Goal: Information Seeking & Learning: Learn about a topic

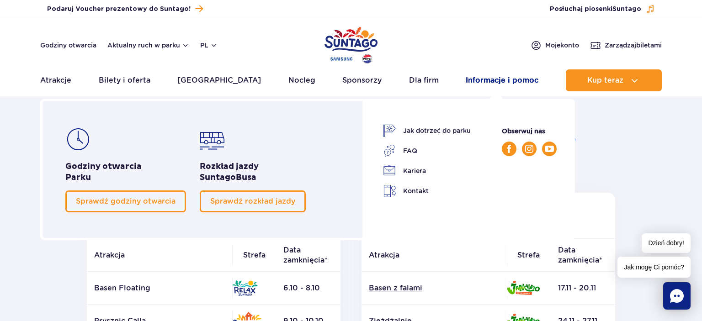
click at [481, 80] on link "Informacje i pomoc" at bounding box center [502, 80] width 73 height 22
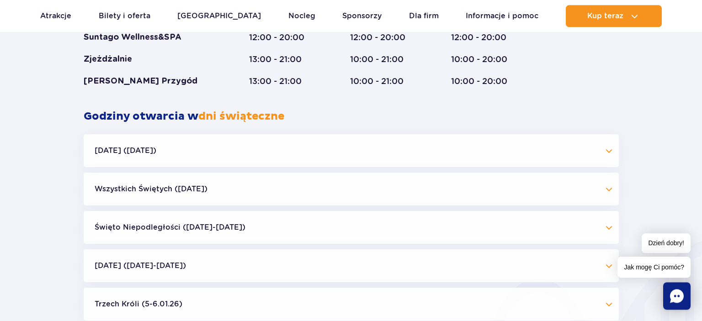
scroll to position [859, 0]
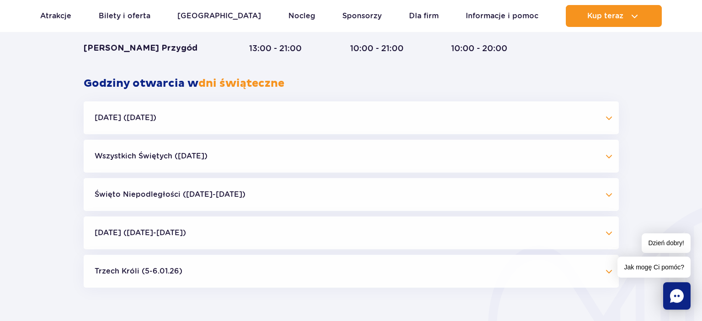
click at [611, 120] on button "[DATE] ([DATE])" at bounding box center [351, 118] width 535 height 33
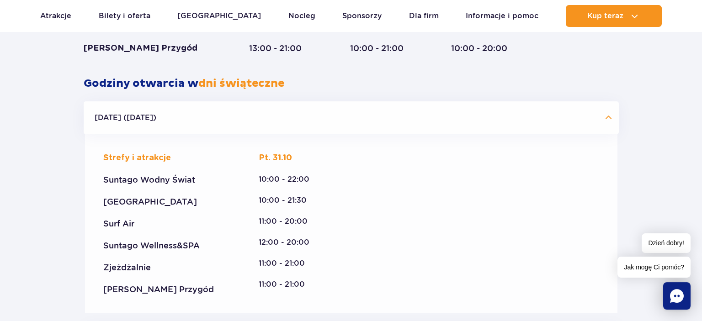
click at [611, 120] on button "[DATE] ([DATE])" at bounding box center [351, 118] width 535 height 33
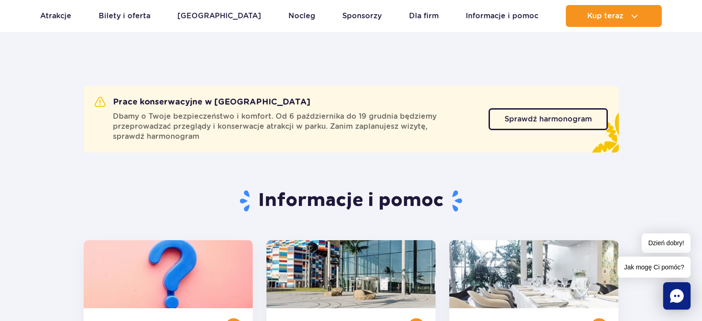
scroll to position [0, 0]
